Goal: Navigation & Orientation: Go to known website

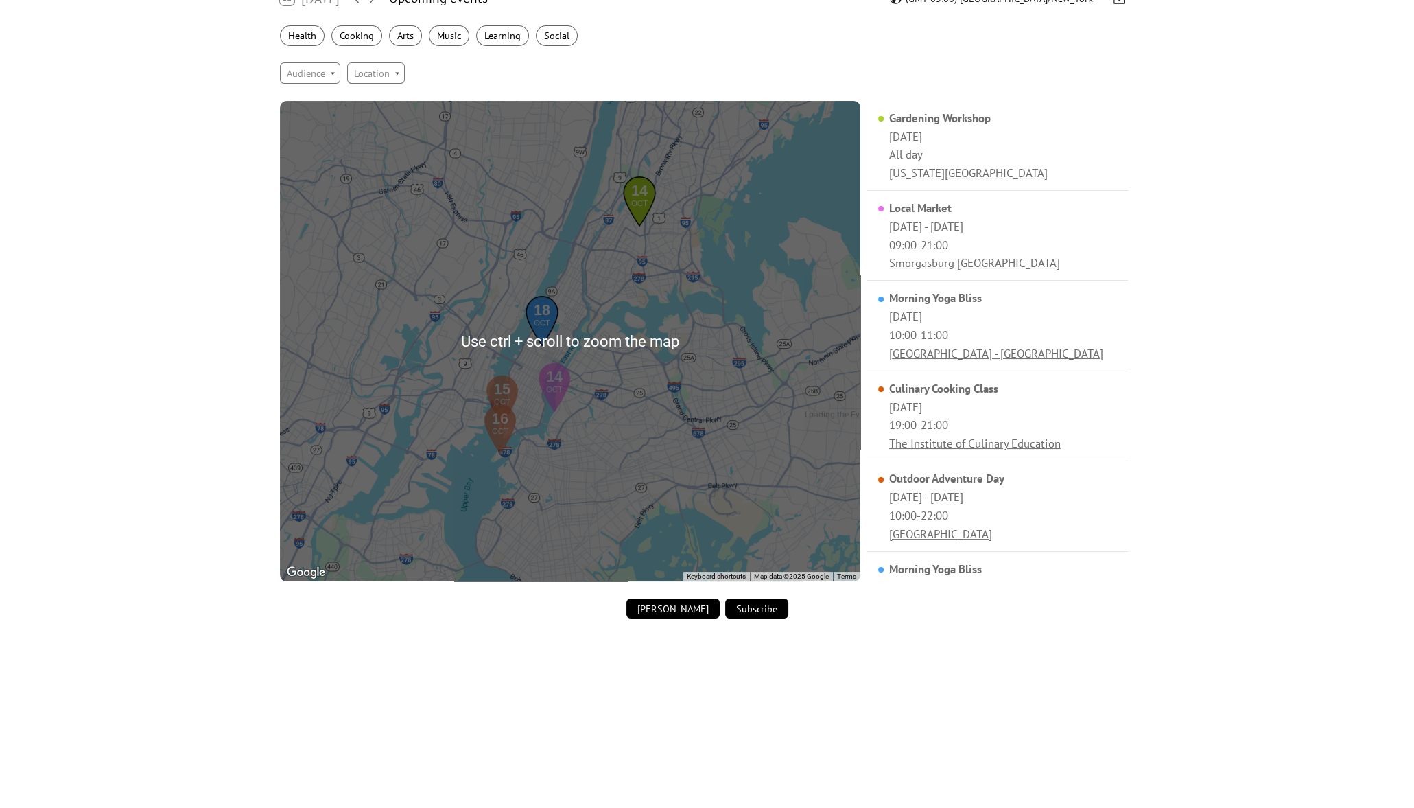
click at [559, 332] on img at bounding box center [542, 321] width 52 height 62
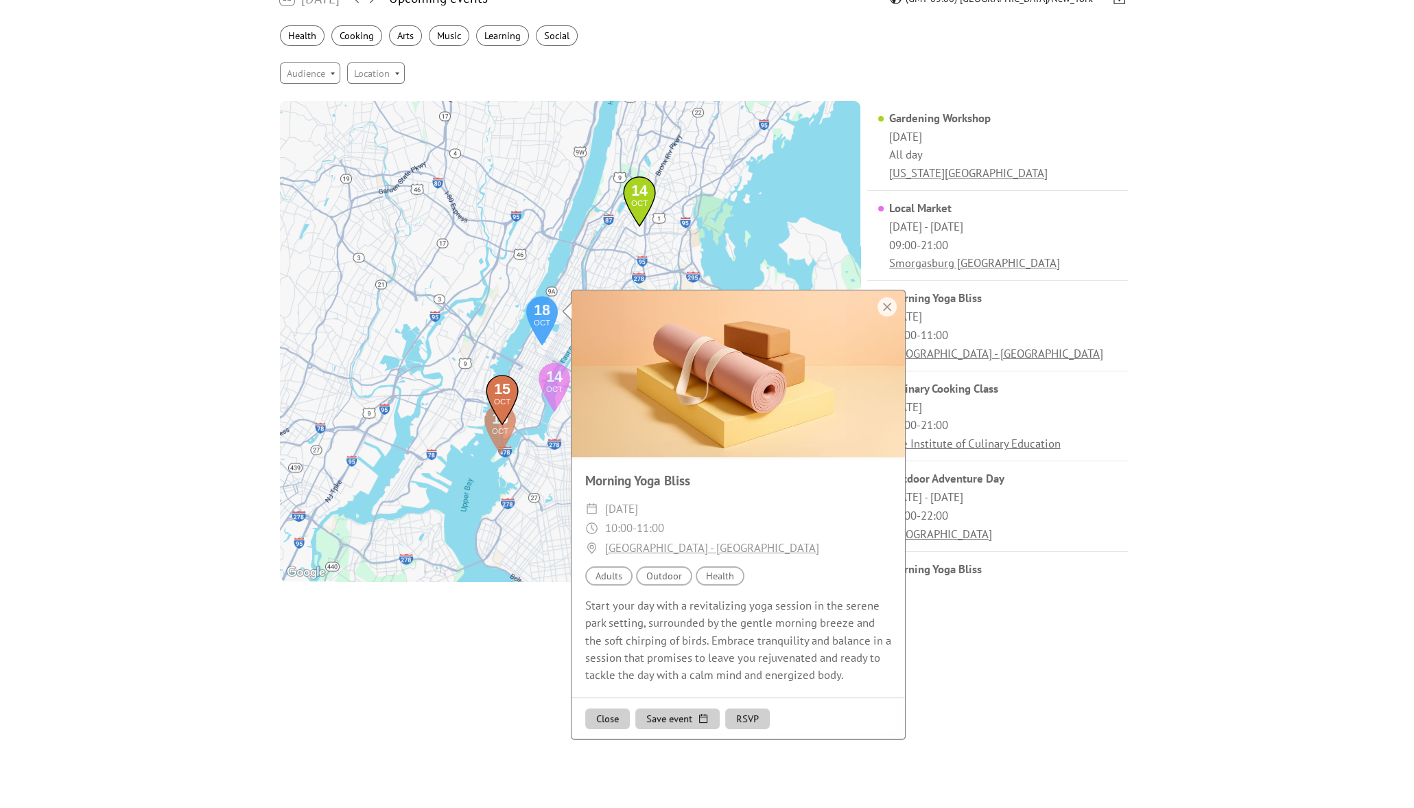
click at [512, 382] on img at bounding box center [502, 400] width 52 height 62
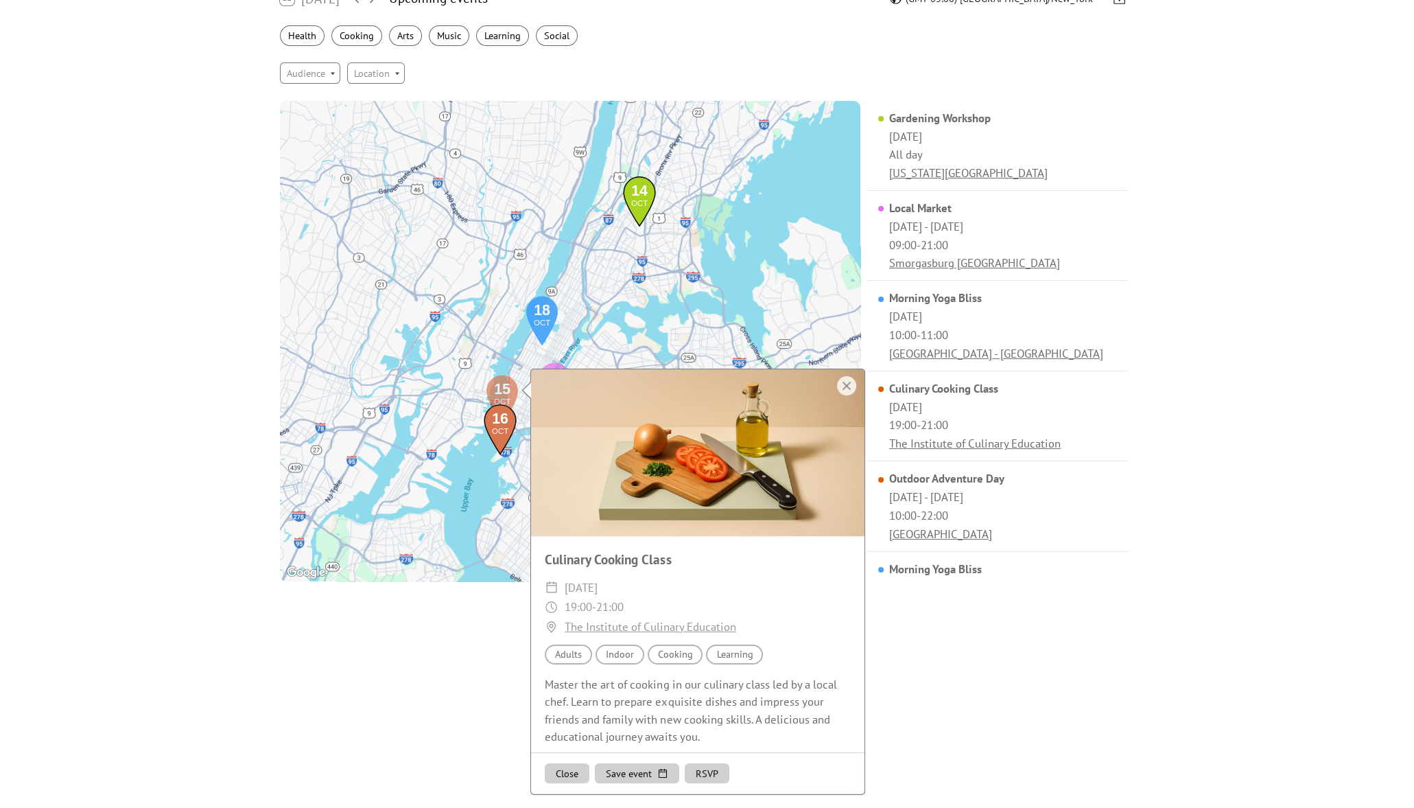
click at [498, 434] on img at bounding box center [500, 429] width 52 height 62
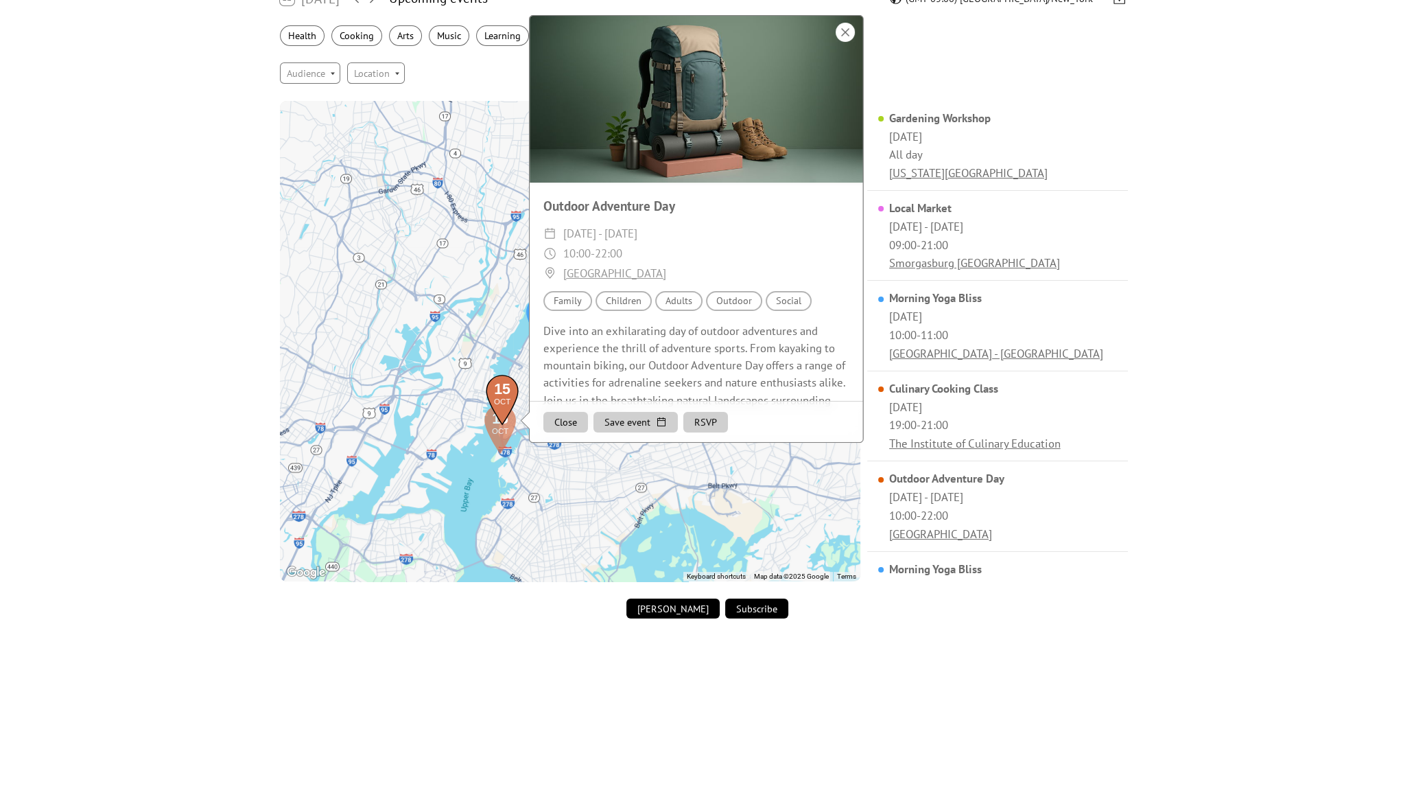
click at [847, 32] on div at bounding box center [845, 32] width 19 height 19
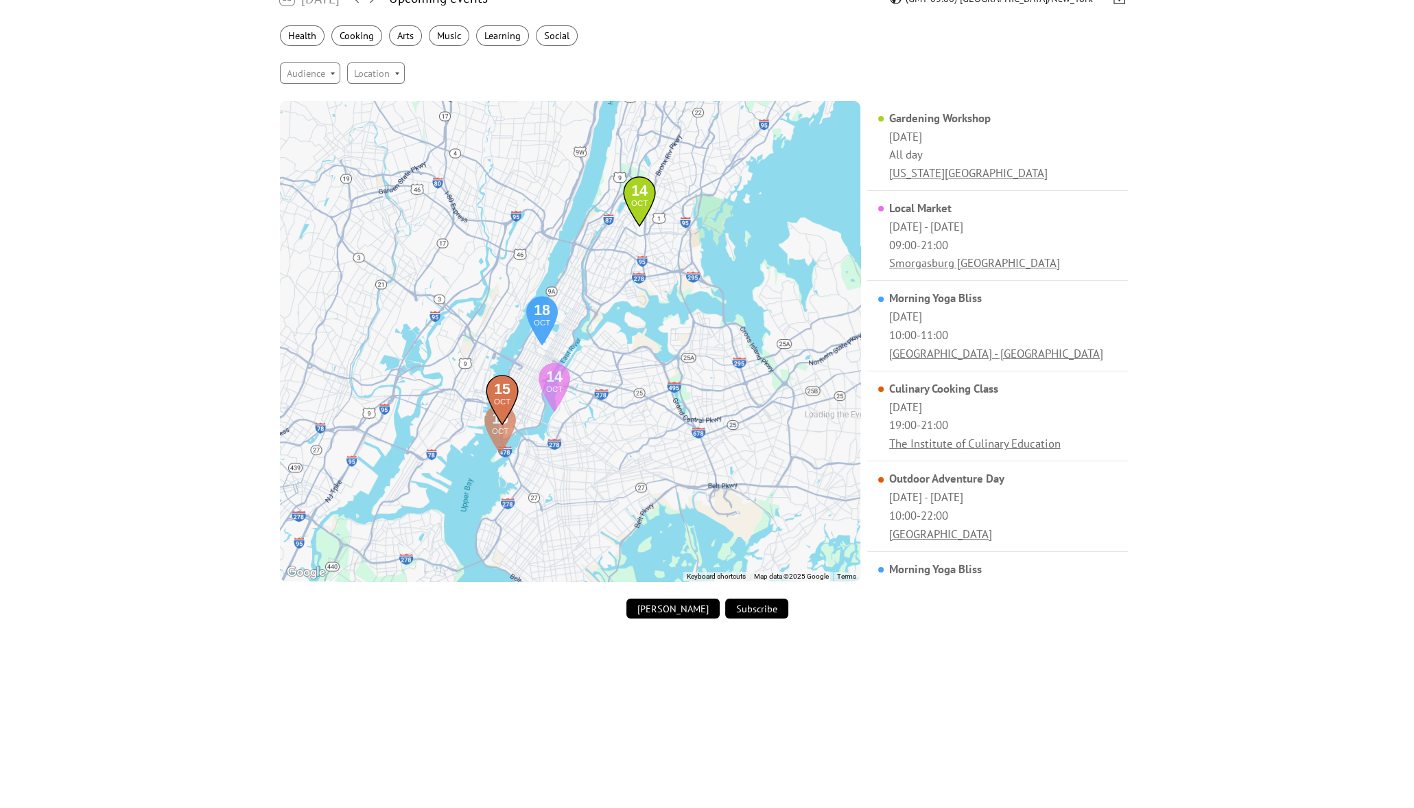
click at [631, 189] on img at bounding box center [639, 201] width 52 height 62
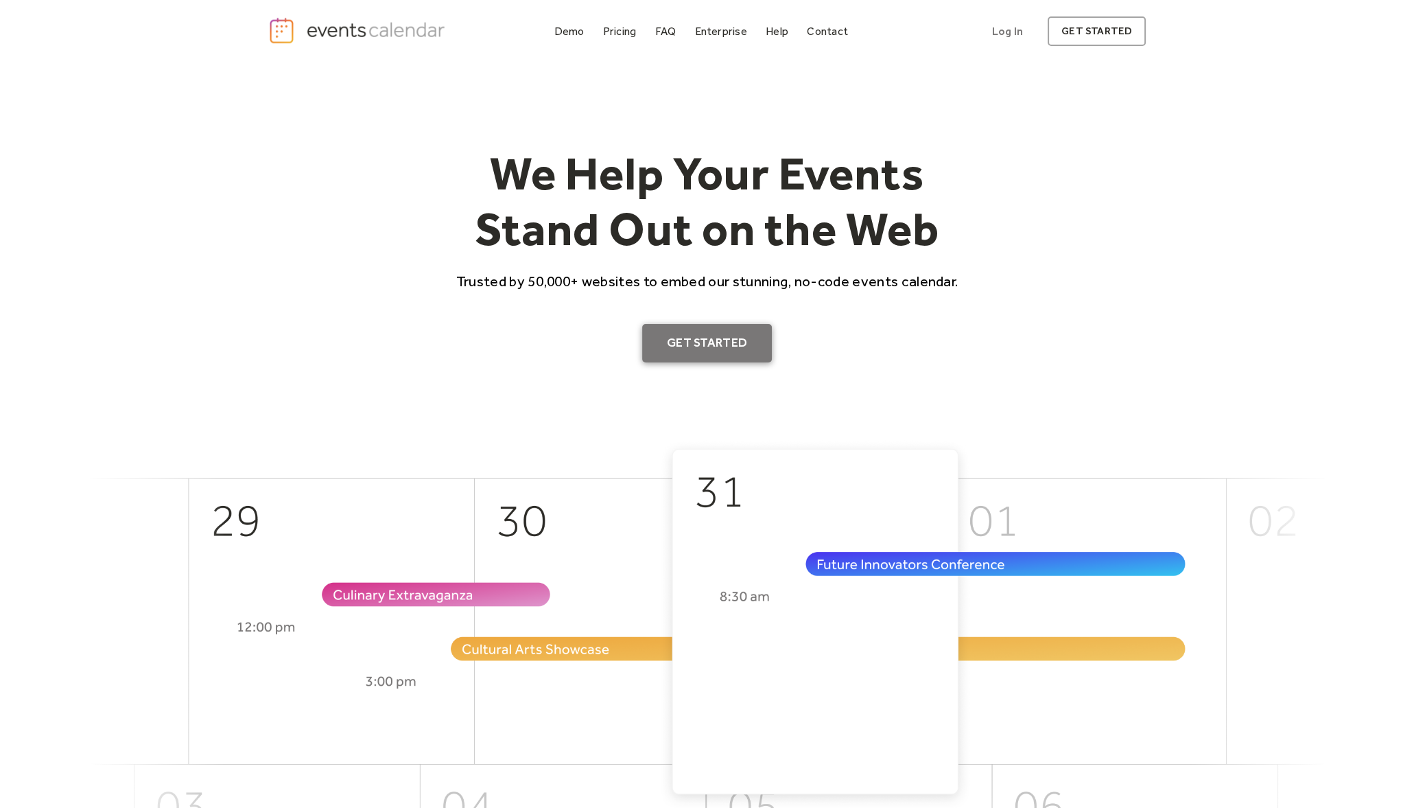
click at [739, 351] on link "Get Started" at bounding box center [707, 343] width 130 height 38
